Goal: Navigation & Orientation: Find specific page/section

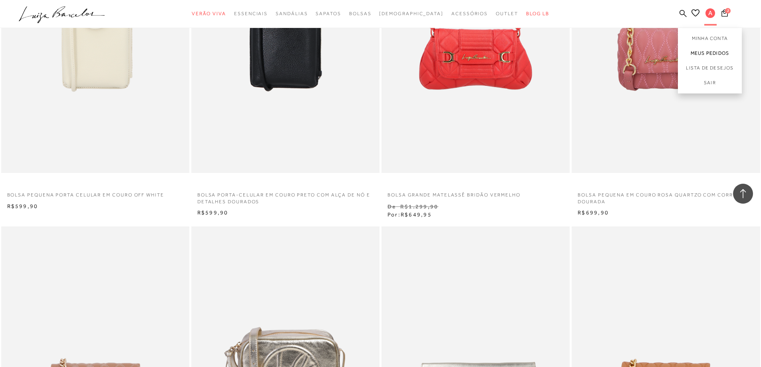
click at [713, 52] on link "Meus Pedidos" at bounding box center [710, 53] width 64 height 15
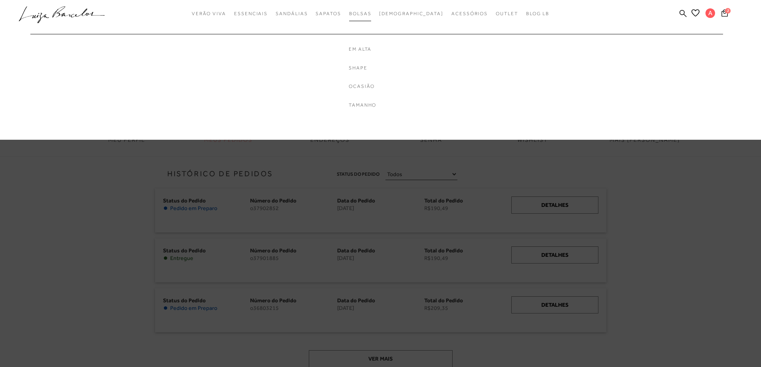
click at [372, 15] on span "Bolsas" at bounding box center [360, 14] width 22 height 6
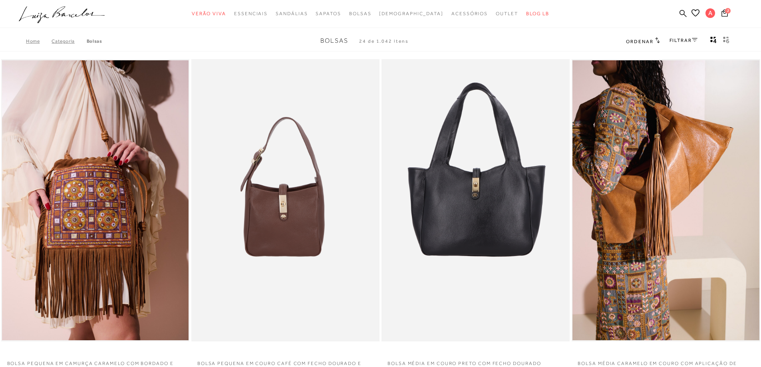
click at [645, 41] on span "Ordenar" at bounding box center [639, 42] width 27 height 6
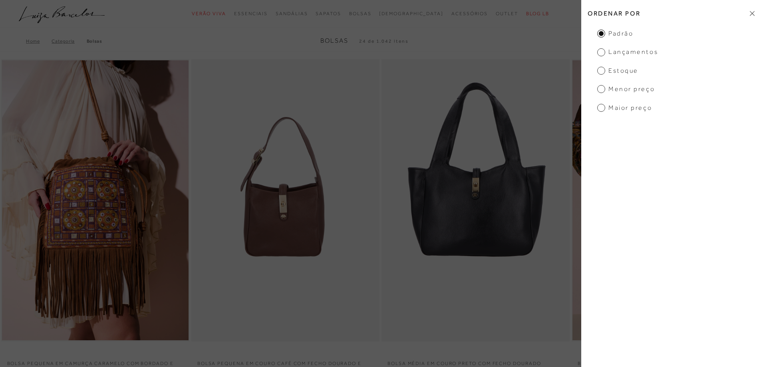
click at [622, 91] on span "Menor preço" at bounding box center [626, 89] width 58 height 9
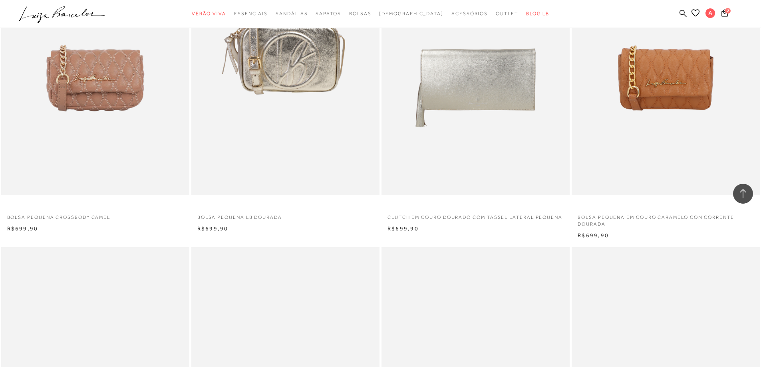
scroll to position [1159, 0]
